Goal: Information Seeking & Learning: Learn about a topic

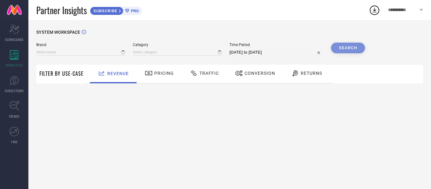
type input "1 STOP FASHION"
type input "All"
click at [155, 80] on div "Pricing" at bounding box center [159, 74] width 45 height 19
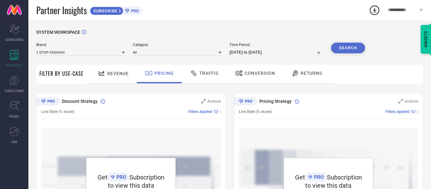
click at [205, 74] on span "Traffic" at bounding box center [210, 73] width 20 height 5
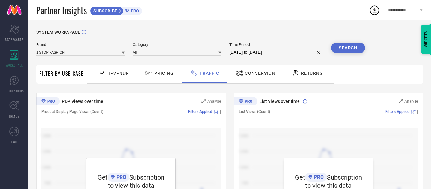
click at [57, 75] on span "Filter By Use-Case" at bounding box center [61, 74] width 44 height 8
click at [117, 80] on div "Revenue" at bounding box center [113, 74] width 47 height 19
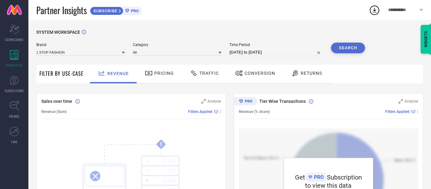
click at [116, 150] on icon "!" at bounding box center [131, 167] width 128 height 57
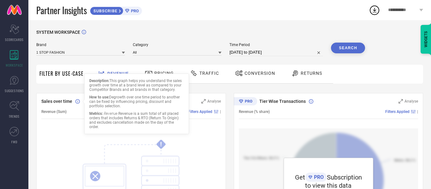
click at [75, 103] on icon at bounding box center [77, 101] width 4 height 5
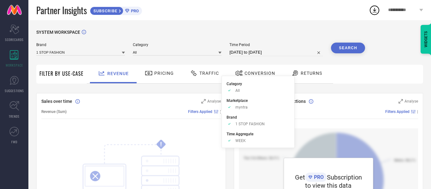
click at [202, 111] on span "Filters Applied" at bounding box center [200, 112] width 24 height 4
